Goal: Information Seeking & Learning: Learn about a topic

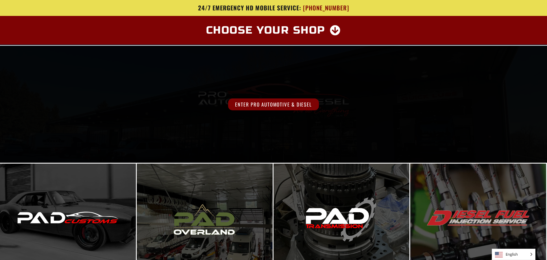
click at [262, 102] on span "Enter Pro Automotive & Diesel" at bounding box center [273, 104] width 91 height 12
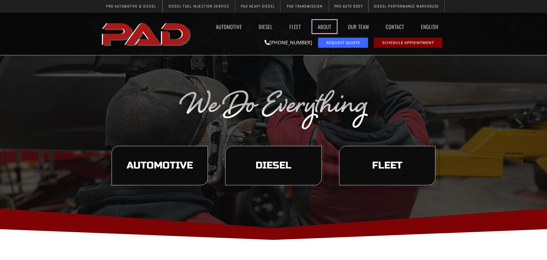
click at [329, 28] on link "About" at bounding box center [324, 26] width 25 height 13
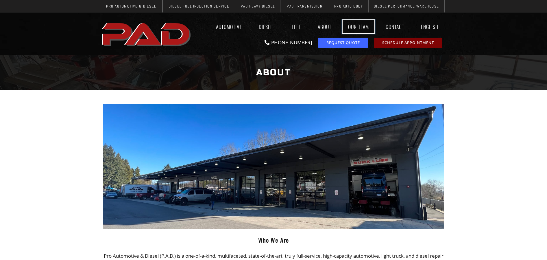
click at [354, 25] on link "Our Team" at bounding box center [359, 26] width 32 height 13
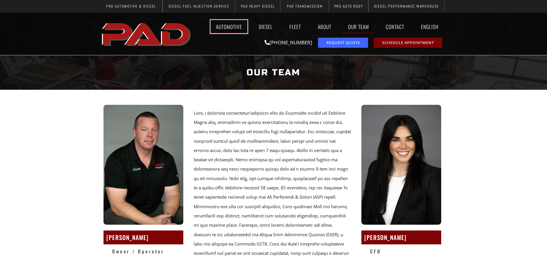
click at [226, 27] on link "Automotive" at bounding box center [228, 26] width 37 height 13
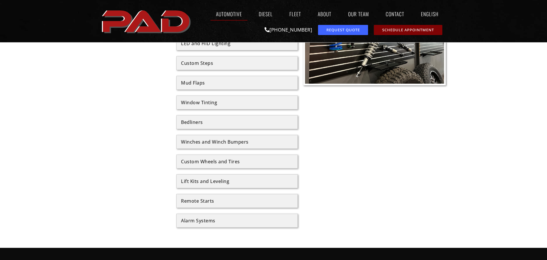
scroll to position [712, 0]
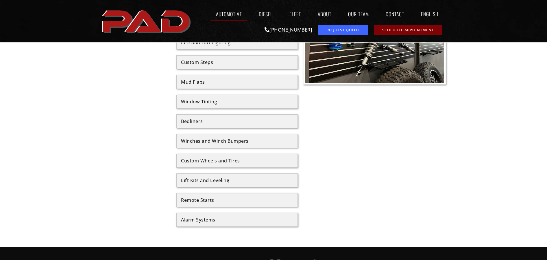
click at [266, 143] on div "Winches and Winch Bumpers" at bounding box center [237, 141] width 112 height 5
click at [243, 139] on div "Winches and Winch Bumpers" at bounding box center [237, 141] width 112 height 5
click at [241, 141] on div "Winches and Winch Bumpers" at bounding box center [237, 141] width 112 height 5
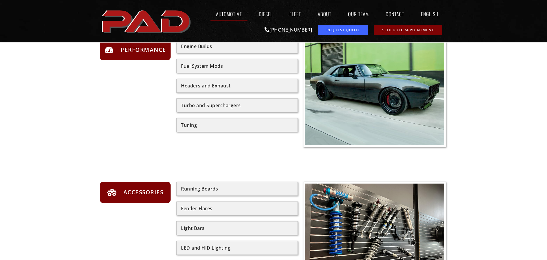
scroll to position [505, 0]
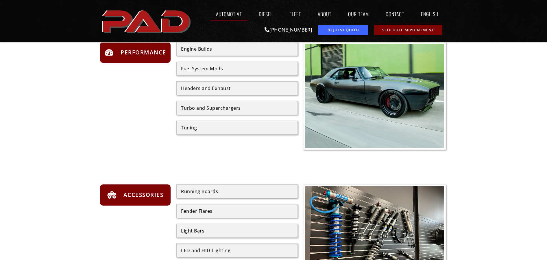
click at [151, 191] on span "Accessories" at bounding box center [143, 194] width 42 height 9
click at [151, 195] on span "Accessories" at bounding box center [143, 194] width 42 height 9
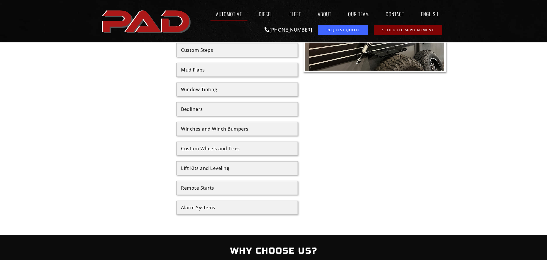
scroll to position [730, 0]
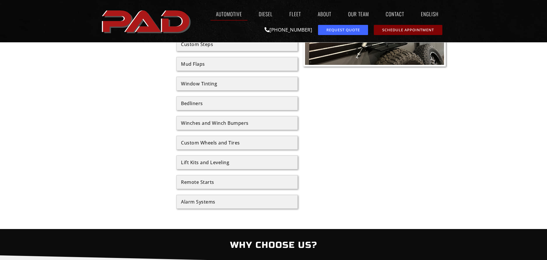
click at [215, 122] on div "Winches and Winch Bumpers" at bounding box center [237, 123] width 112 height 5
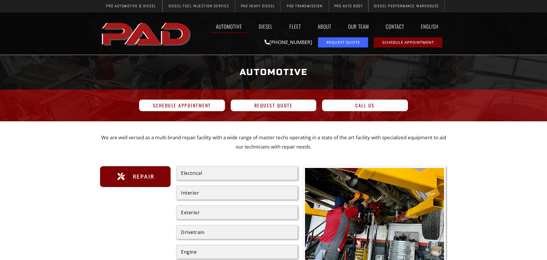
scroll to position [0, 0]
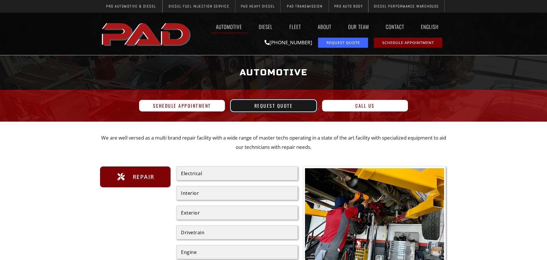
click at [259, 107] on span "Request Quote" at bounding box center [273, 105] width 38 height 5
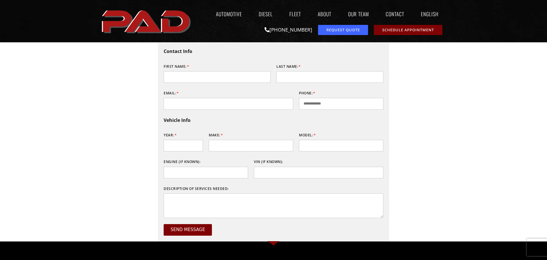
scroll to position [117, 0]
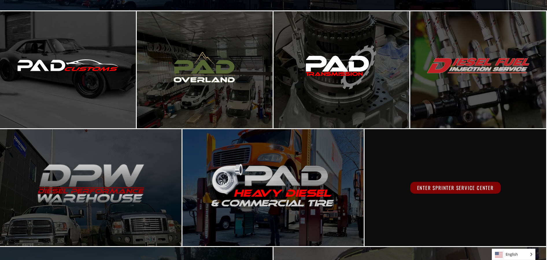
scroll to position [153, 0]
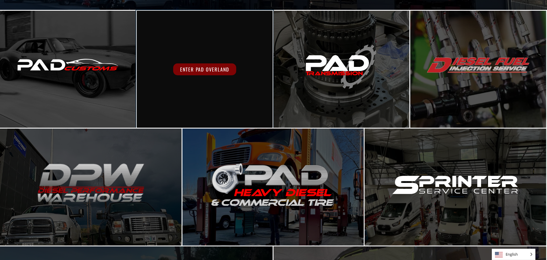
click at [224, 77] on div "Enter PAD Overland" at bounding box center [205, 69] width 136 height 117
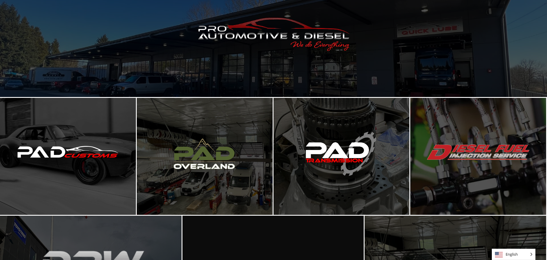
scroll to position [10, 0]
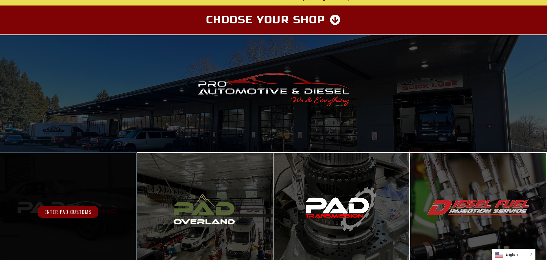
click at [75, 213] on span "Enter PAD Customs" at bounding box center [68, 212] width 61 height 12
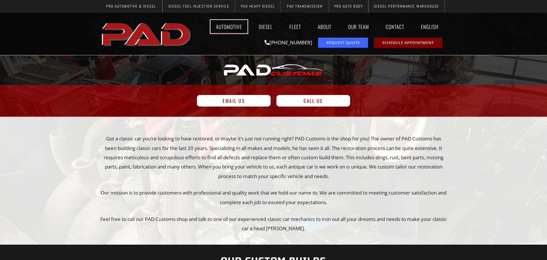
click at [238, 28] on link "Automotive" at bounding box center [228, 26] width 37 height 13
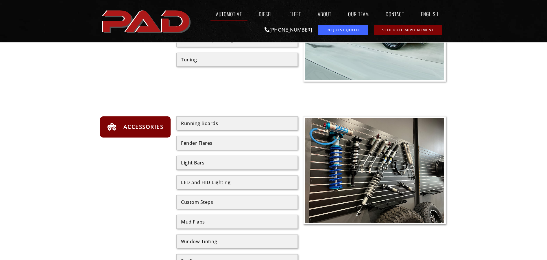
scroll to position [612, 0]
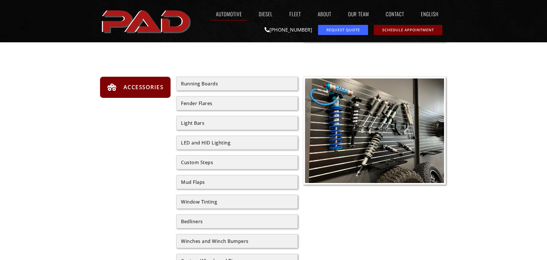
click at [129, 87] on span "Accessories" at bounding box center [143, 86] width 42 height 9
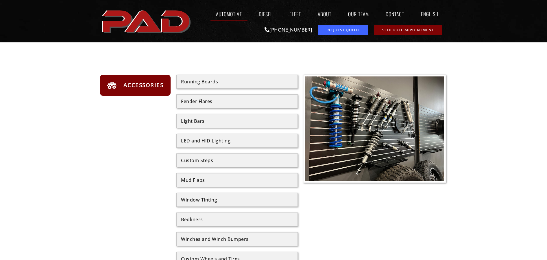
scroll to position [615, 0]
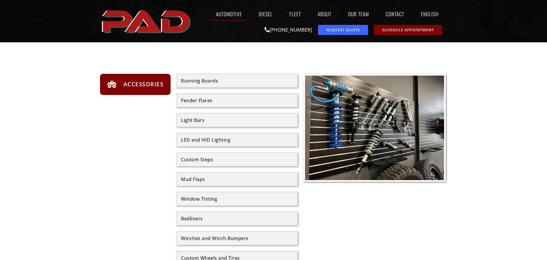
click at [195, 119] on div "Light Bars" at bounding box center [237, 120] width 112 height 5
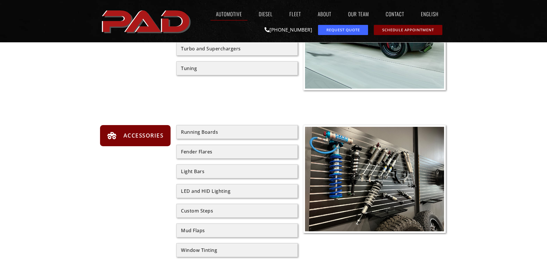
scroll to position [564, 0]
